Goal: Use online tool/utility: Utilize a website feature to perform a specific function

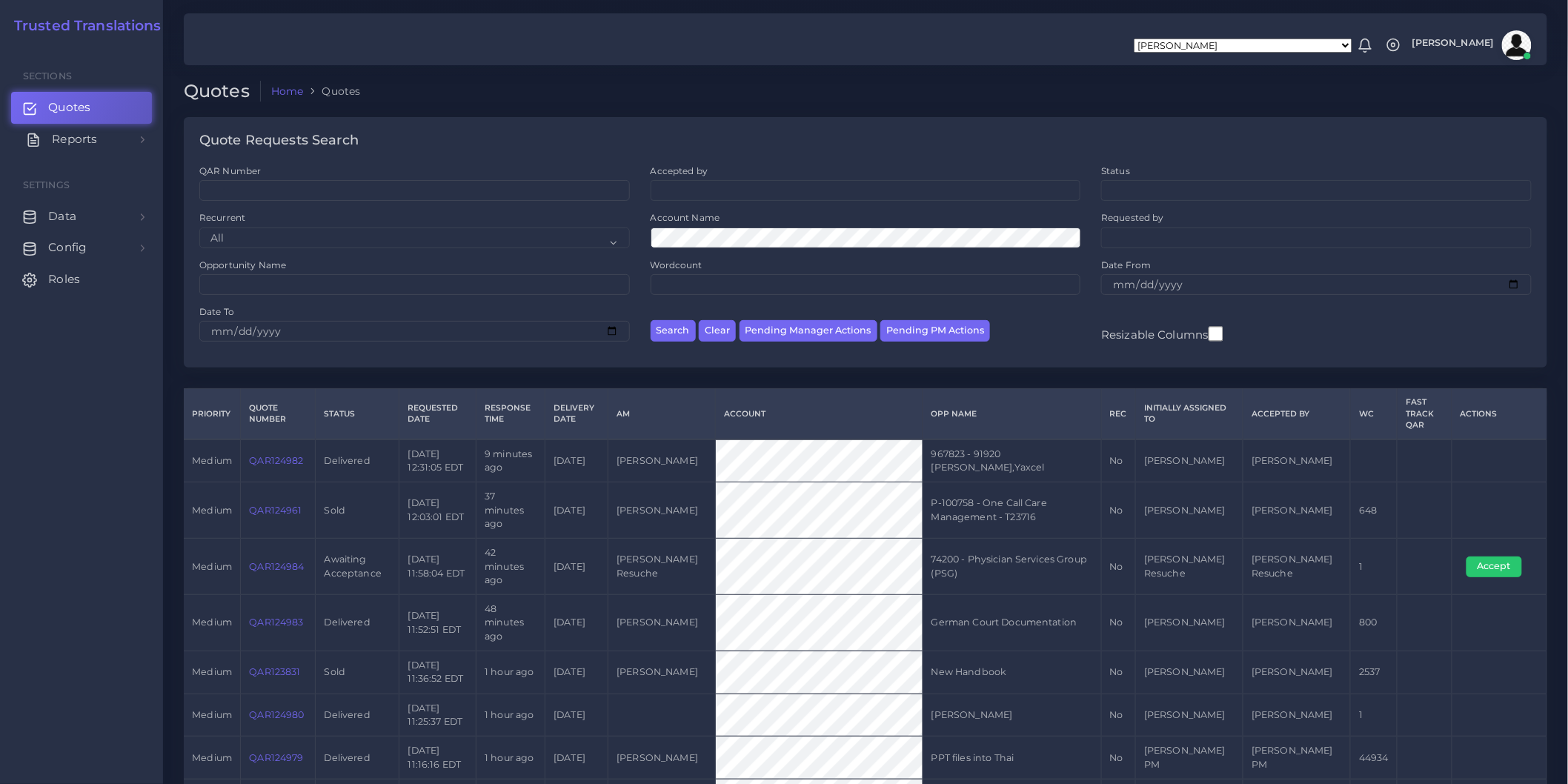
click at [135, 136] on link "Reports" at bounding box center [81, 140] width 140 height 31
click at [111, 241] on span "Keywords excel processor" at bounding box center [97, 239] width 95 height 16
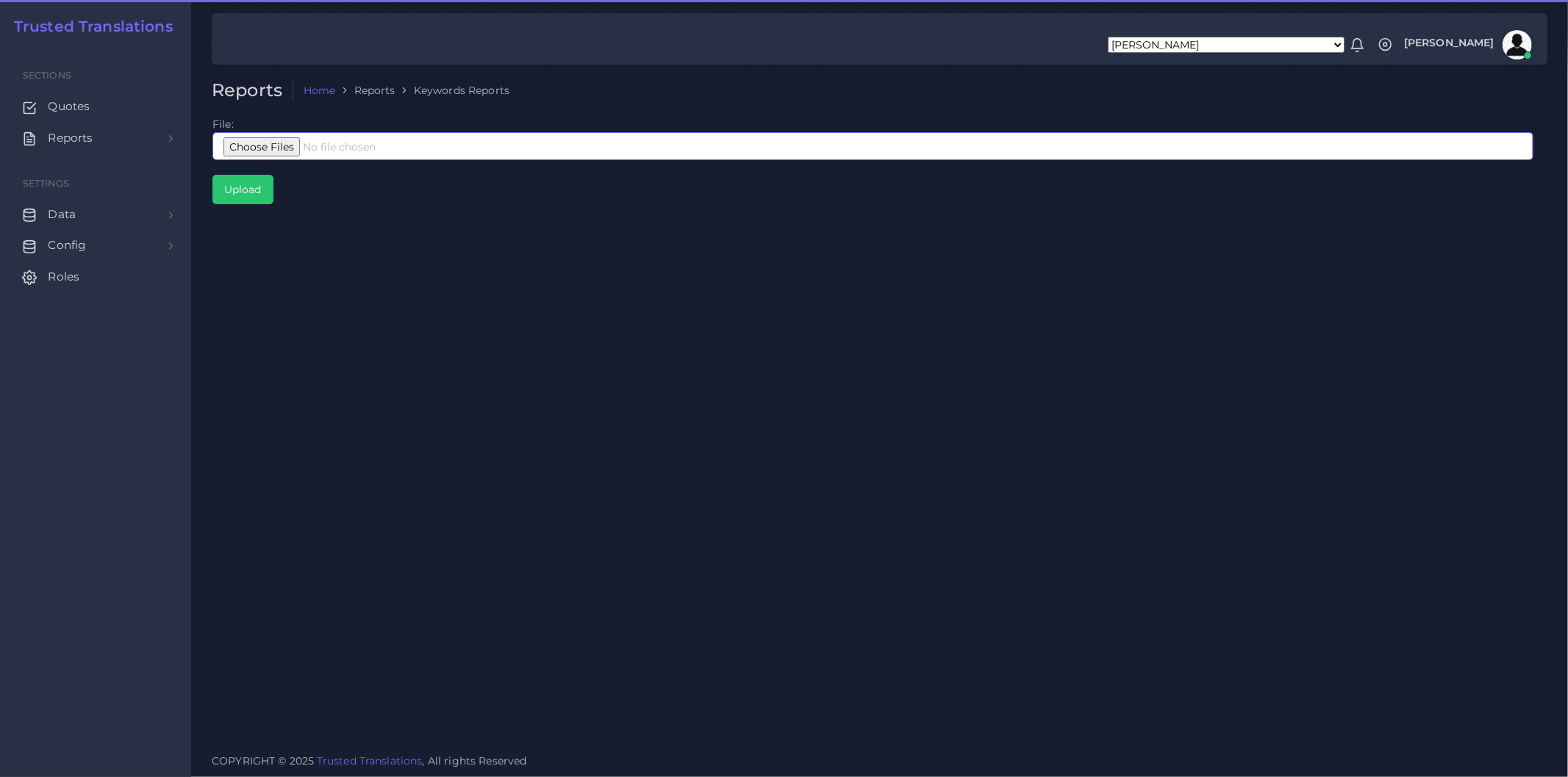
click at [368, 142] on input "file" at bounding box center [873, 146] width 1321 height 28
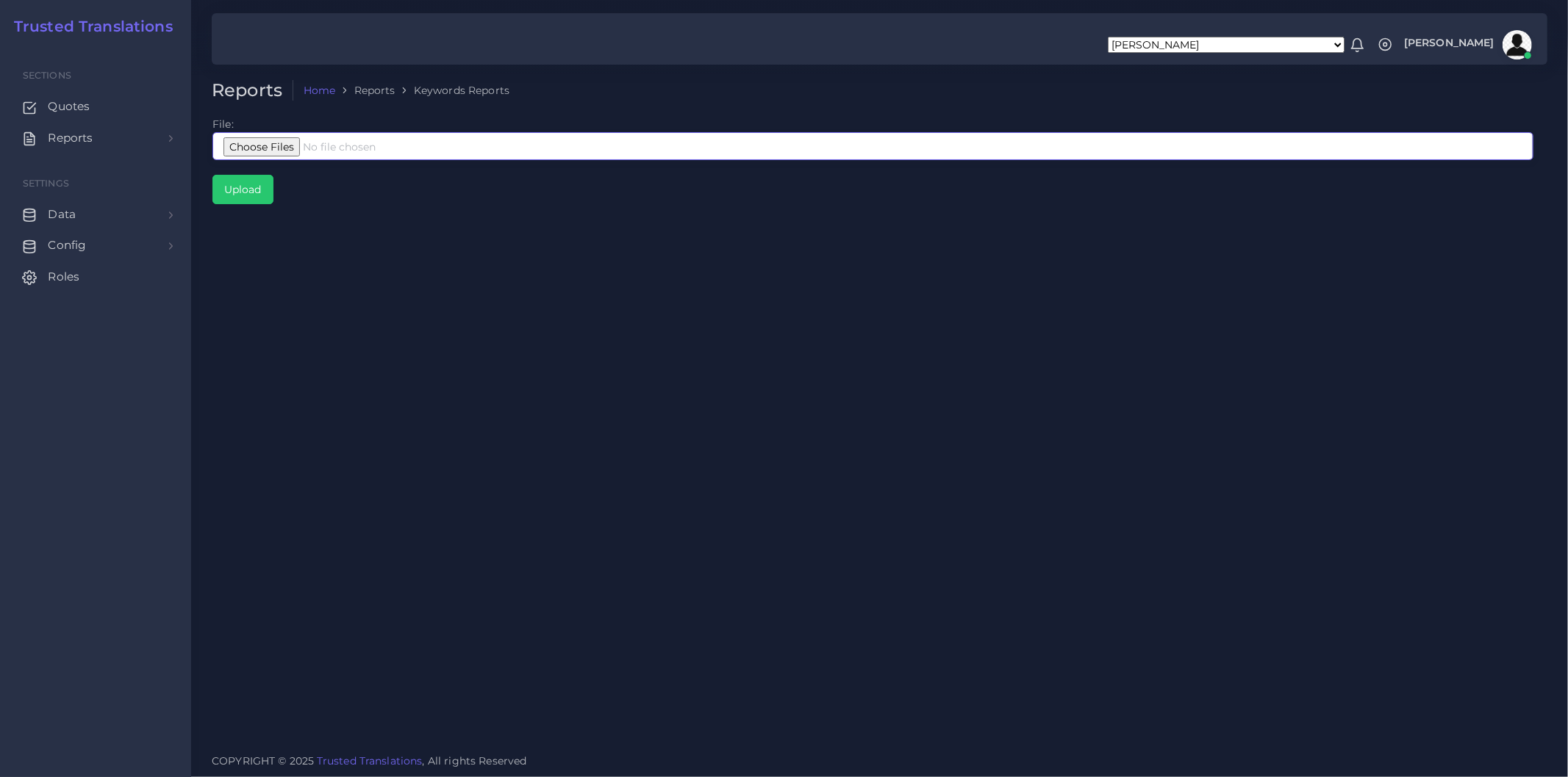
click at [335, 149] on input "file" at bounding box center [873, 146] width 1321 height 28
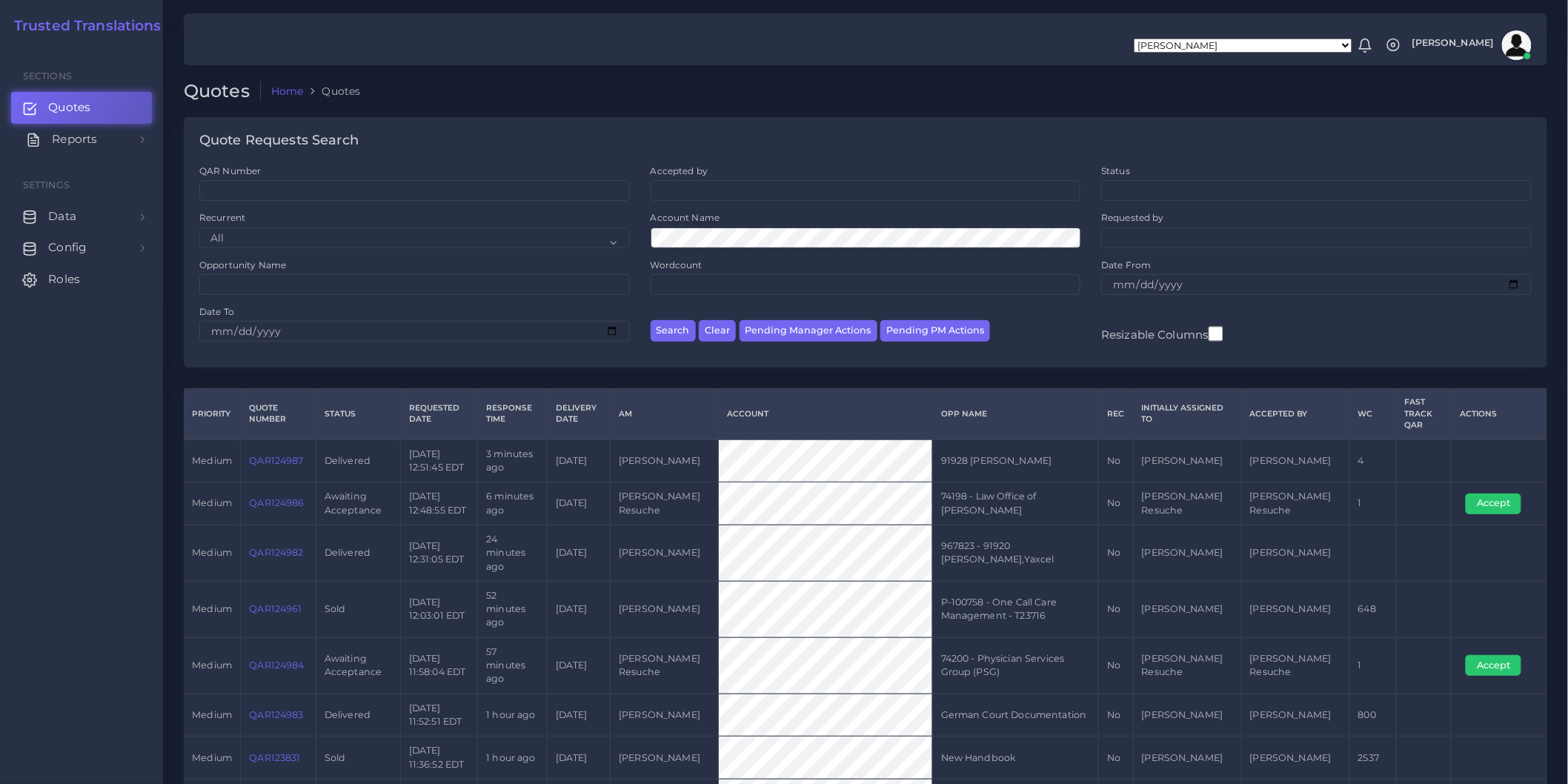
click at [123, 146] on link "Reports" at bounding box center [81, 140] width 140 height 31
click at [127, 239] on span "Keywords excel processor" at bounding box center [97, 239] width 95 height 16
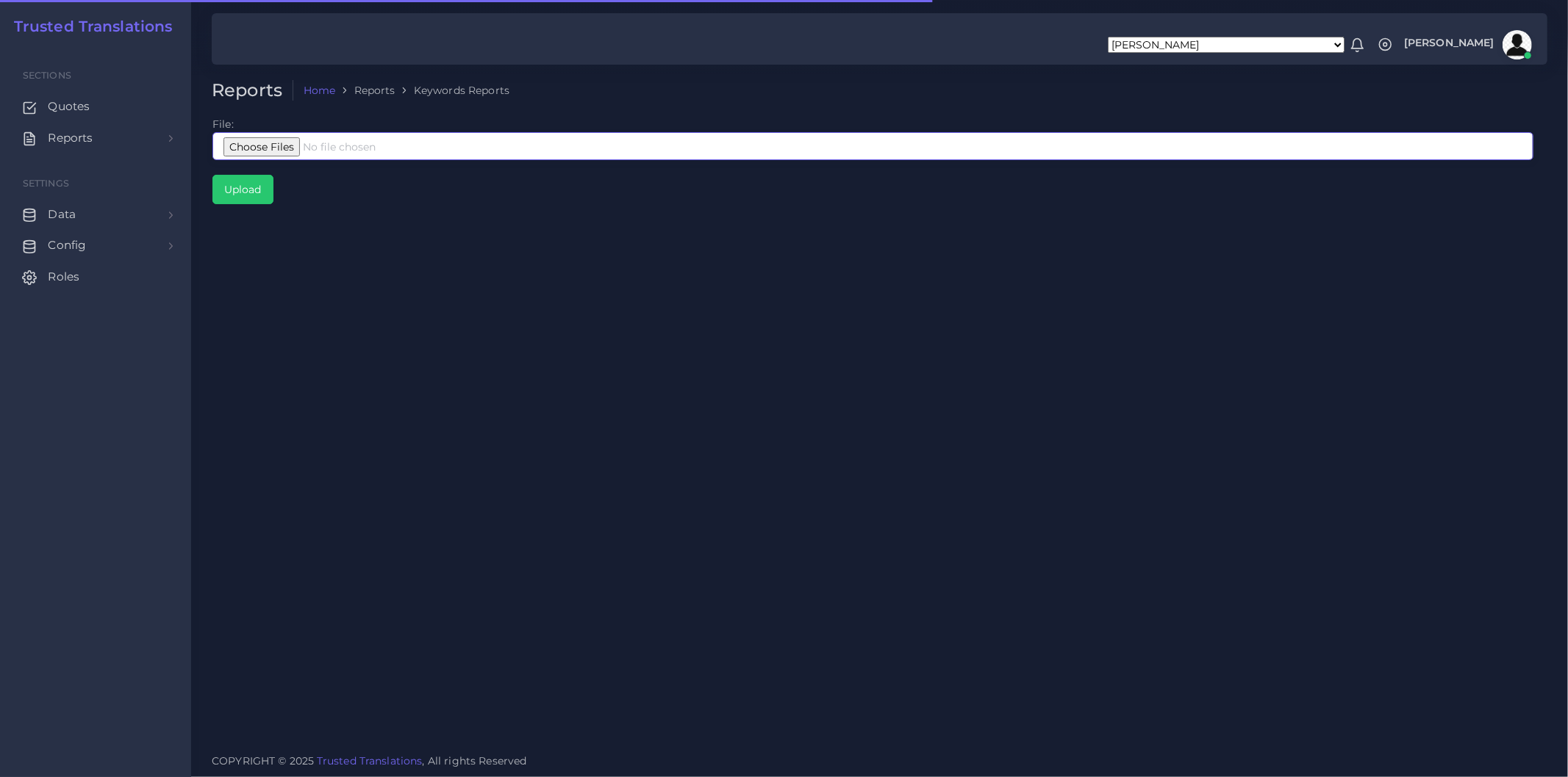
click at [394, 156] on input "file" at bounding box center [873, 146] width 1321 height 28
click at [261, 143] on input "file" at bounding box center [873, 146] width 1321 height 28
type input "C:\fakepath\Google Julio 1 Enero 26 Interpreters.xlsx"
click at [585, 472] on div "Reports Home Reports Keywords Reports File: Upload" at bounding box center [879, 371] width 1377 height 743
click at [323, 143] on input "file" at bounding box center [873, 146] width 1321 height 28
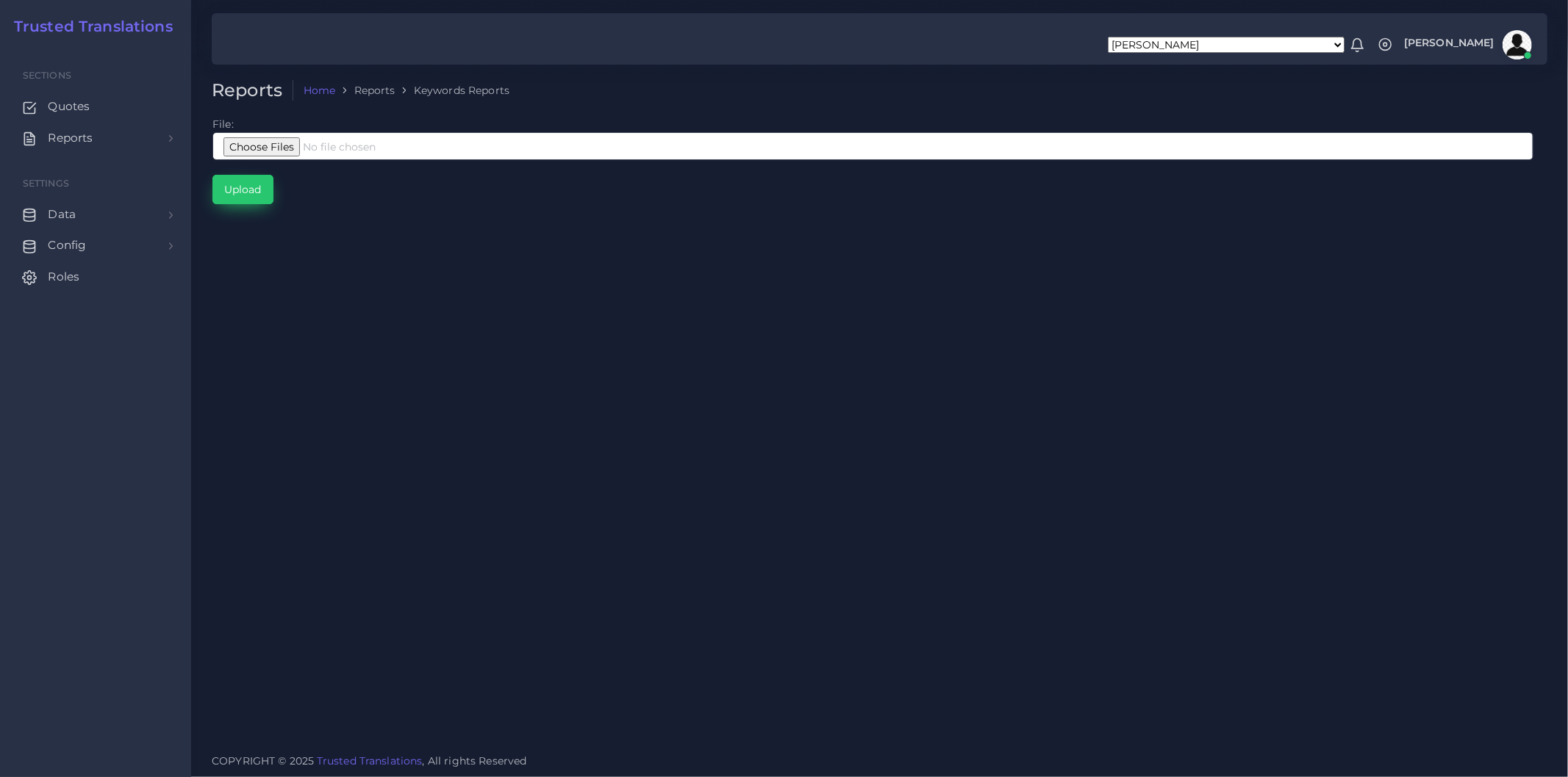
click at [243, 195] on input "Upload" at bounding box center [243, 189] width 60 height 28
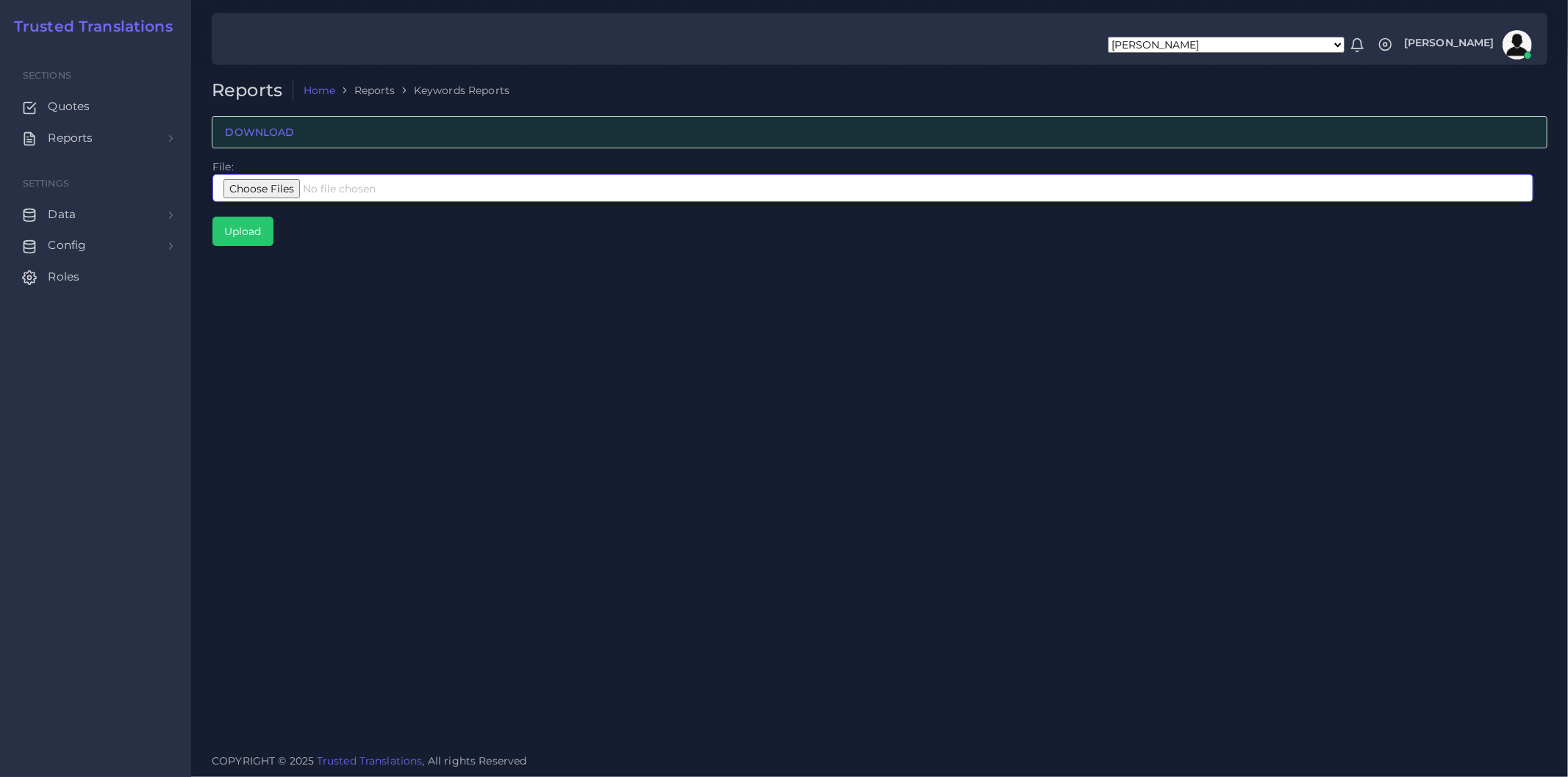
click at [339, 191] on input "file" at bounding box center [873, 188] width 1321 height 28
type input "C:\fakepath\Google Julio 1 Enero 26 Interpreters.xlsx"
click at [243, 228] on input "Upload" at bounding box center [243, 231] width 60 height 28
